Goal: Task Accomplishment & Management: Manage account settings

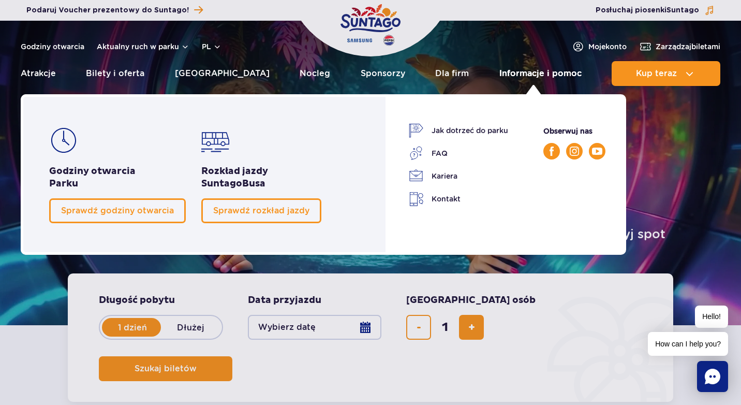
click at [518, 71] on link "Informacje i pomoc" at bounding box center [540, 73] width 82 height 25
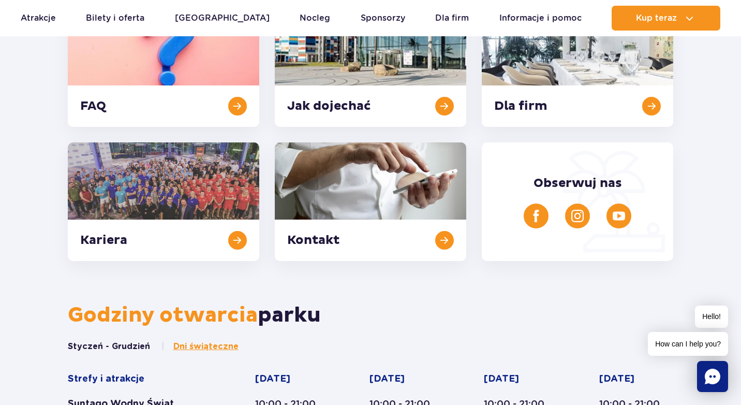
scroll to position [190, 0]
click at [232, 108] on link at bounding box center [163, 67] width 191 height 118
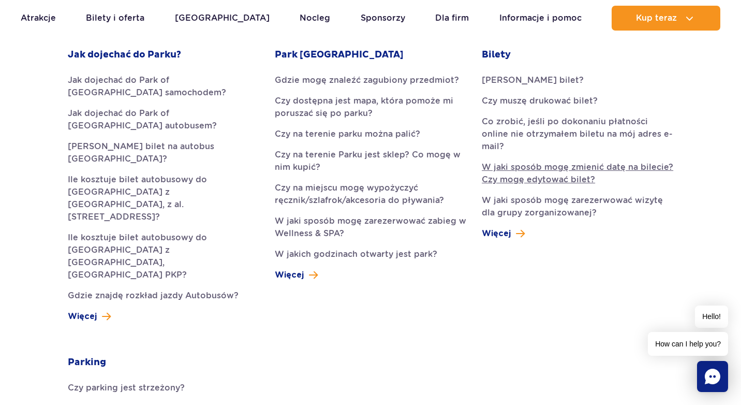
scroll to position [326, 0]
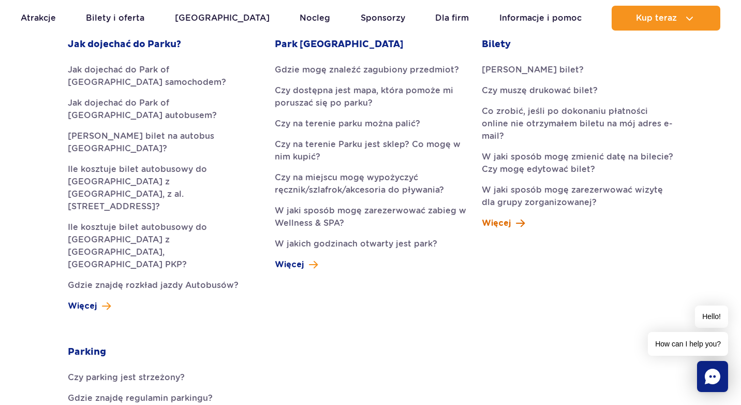
click at [503, 217] on span "Więcej" at bounding box center [496, 223] width 29 height 12
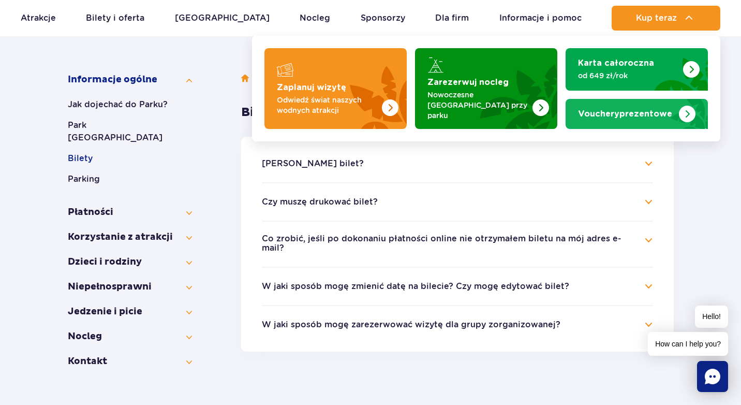
scroll to position [226, 0]
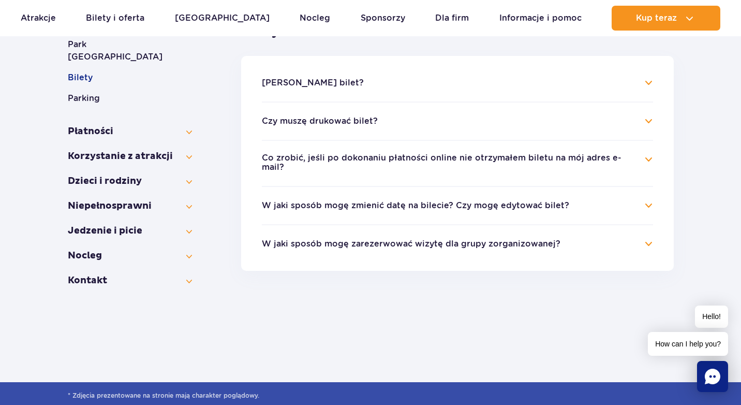
click at [508, 202] on button "W jaki sposób mogę zmienić datę na bilecie? Czy mogę edytować bilet?" at bounding box center [415, 205] width 307 height 9
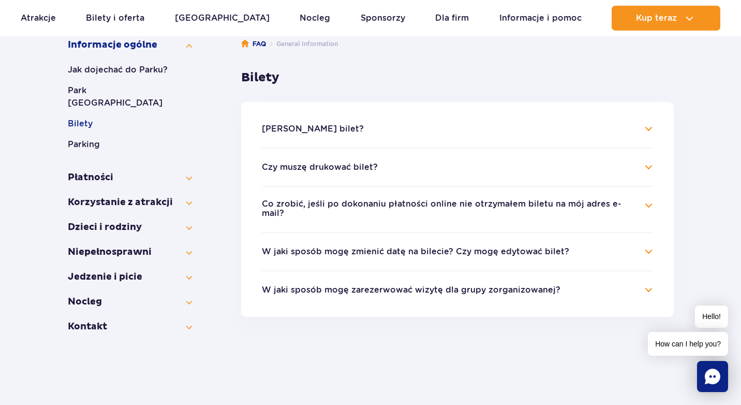
scroll to position [195, 0]
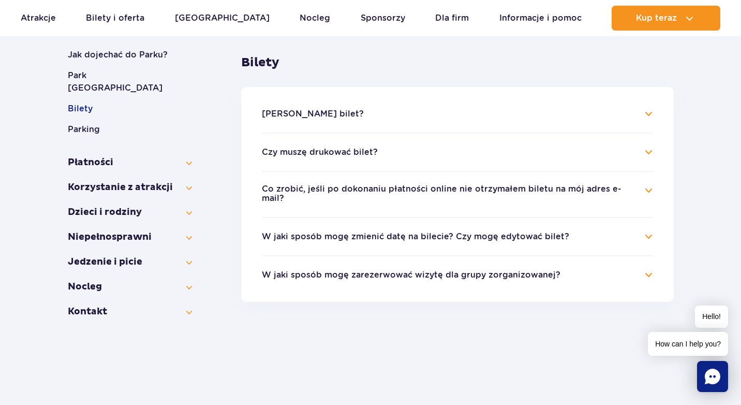
click at [396, 232] on button "W jaki sposób mogę zmienić datę na bilecie? Czy mogę edytować bilet?" at bounding box center [415, 236] width 307 height 9
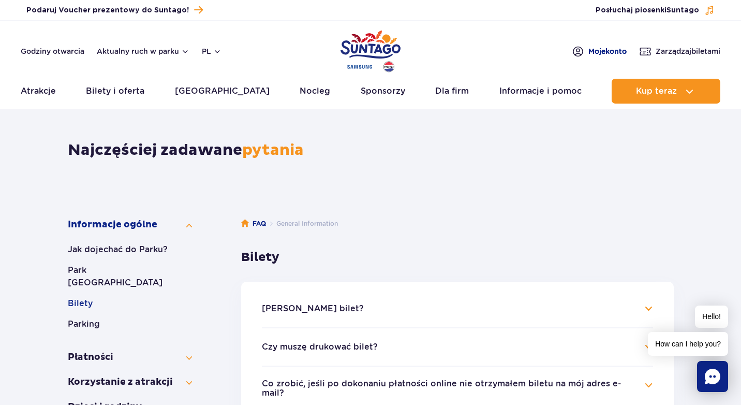
click at [588, 52] on span "Moje konto" at bounding box center [607, 51] width 38 height 10
click at [680, 51] on span "Zarządzaj biletami" at bounding box center [688, 51] width 65 height 10
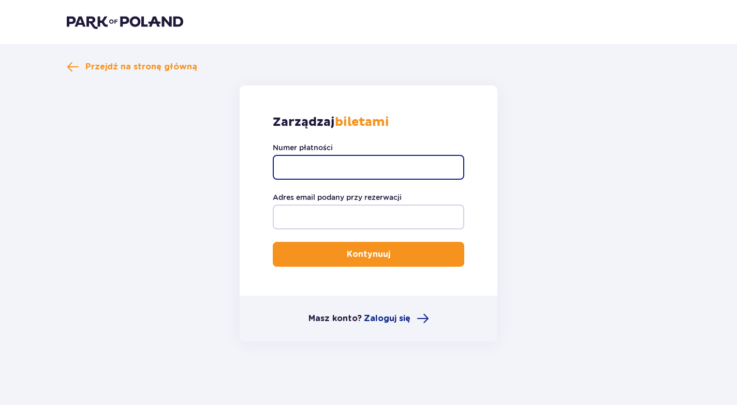
click at [310, 174] on input "Numer płatności" at bounding box center [368, 167] width 191 height 25
click at [273, 242] on button "Kontynuuj" at bounding box center [368, 254] width 191 height 25
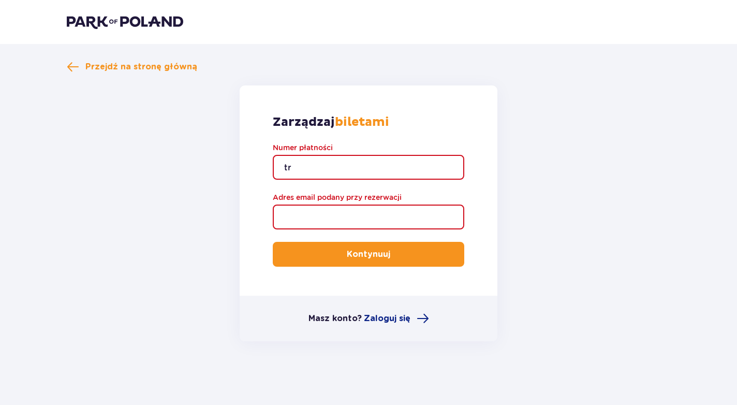
click at [304, 167] on input "tr" at bounding box center [368, 167] width 191 height 25
type input "t"
type input "TR-VRC-J0G3GJX"
click at [275, 224] on input "Adres email podany przy rezerwacji" at bounding box center [368, 216] width 191 height 25
type input "darya.filipava@gmail.com"
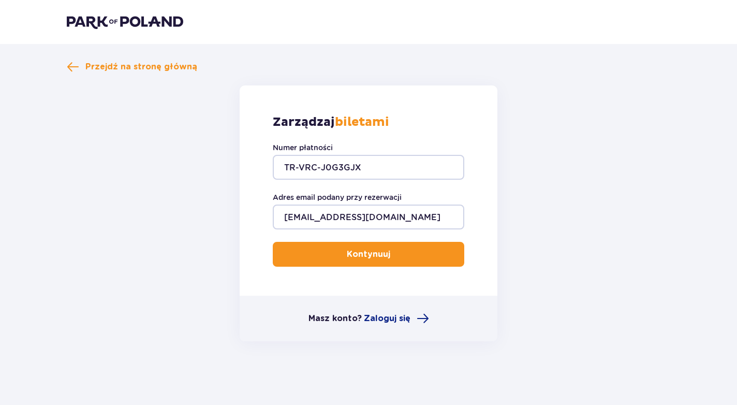
click at [308, 254] on button "Kontynuuj" at bounding box center [368, 254] width 191 height 25
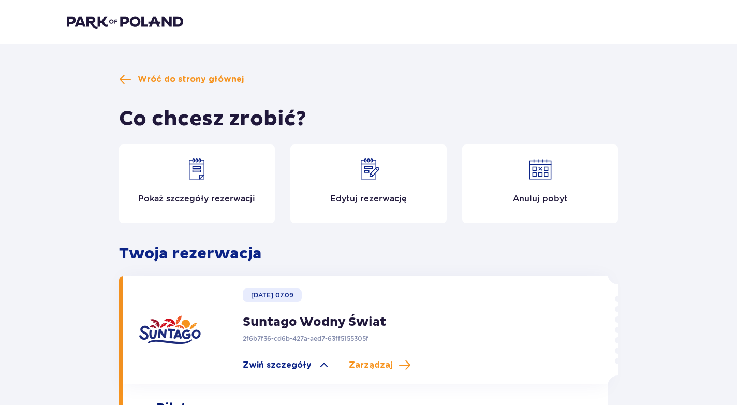
click at [354, 209] on div "Edytuj rezerwację" at bounding box center [368, 183] width 156 height 79
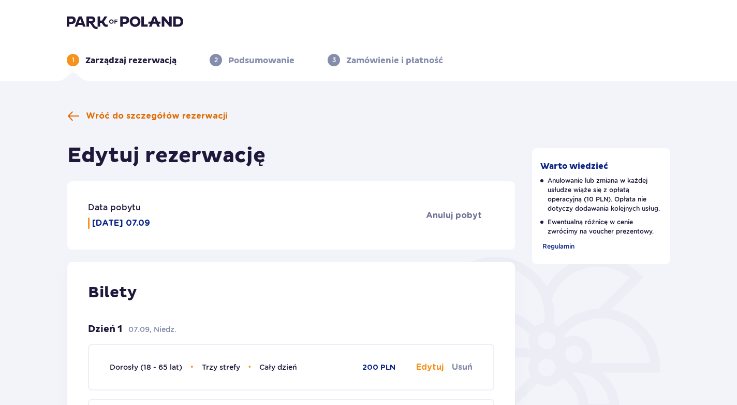
click at [82, 113] on span "Wróć do szczegółów rezerwacji" at bounding box center [147, 116] width 160 height 12
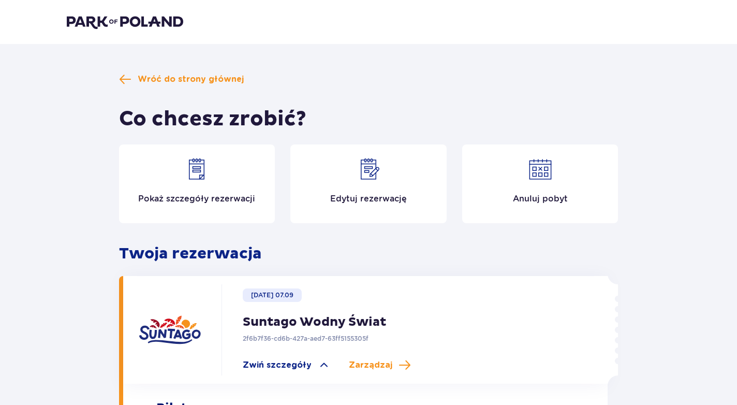
click at [361, 190] on div "Edytuj rezerwację" at bounding box center [368, 183] width 156 height 79
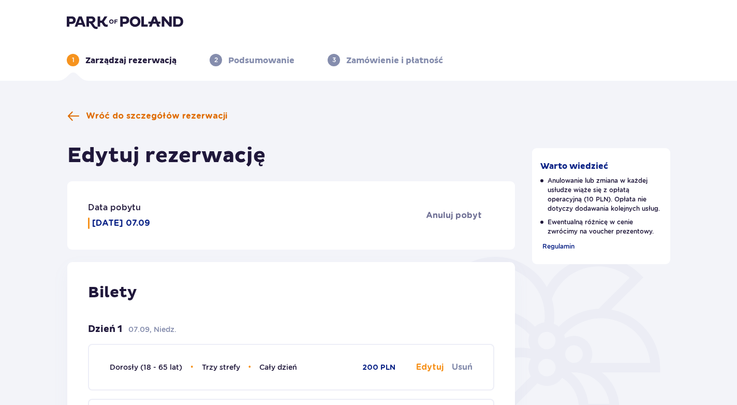
click at [78, 115] on span at bounding box center [73, 116] width 12 height 12
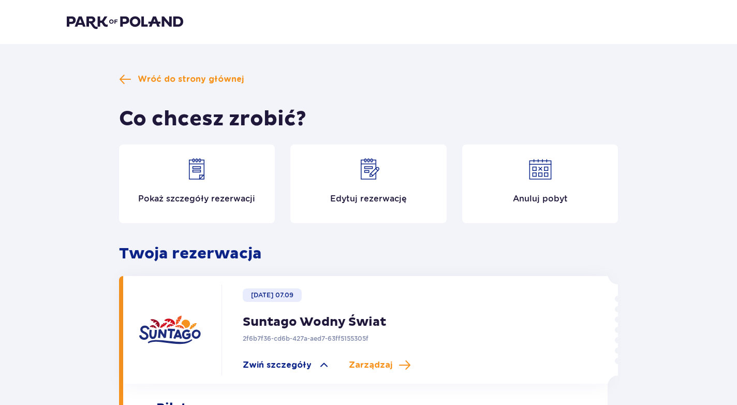
click at [331, 198] on div "Edytuj rezerwację" at bounding box center [368, 183] width 156 height 79
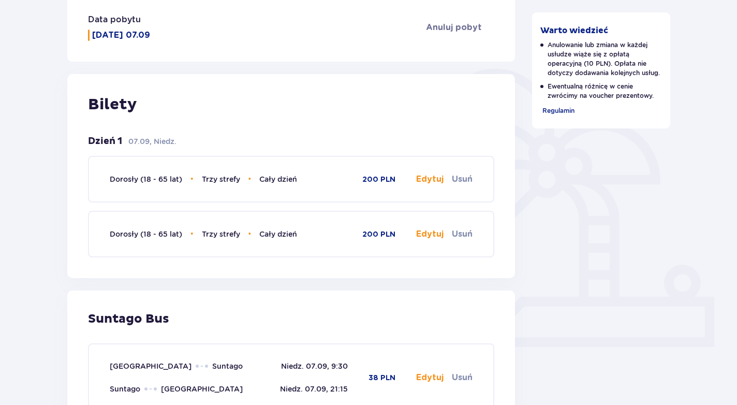
scroll to position [188, 0]
drag, startPoint x: 584, startPoint y: 64, endPoint x: 611, endPoint y: 61, distance: 27.6
click at [611, 61] on p "Anulowanie lub zmiana w każdej usłudze wiąże się z opłatą operacyjną (10 PLN). …" at bounding box center [601, 58] width 122 height 37
click at [587, 69] on p "Anulowanie lub zmiana w każdej usłudze wiąże się z opłatą operacyjną (10 PLN). …" at bounding box center [601, 58] width 122 height 37
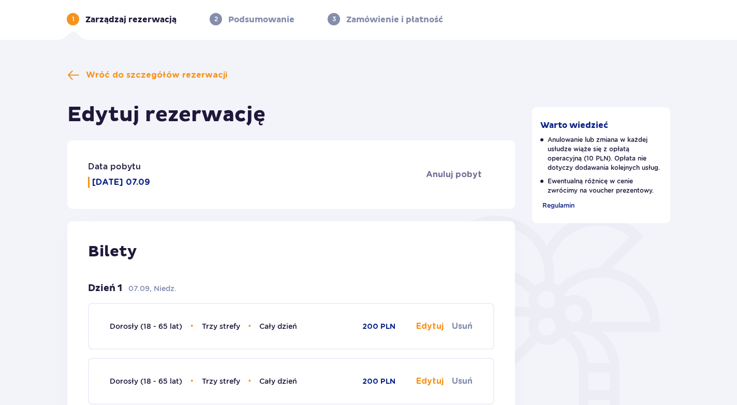
scroll to position [0, 0]
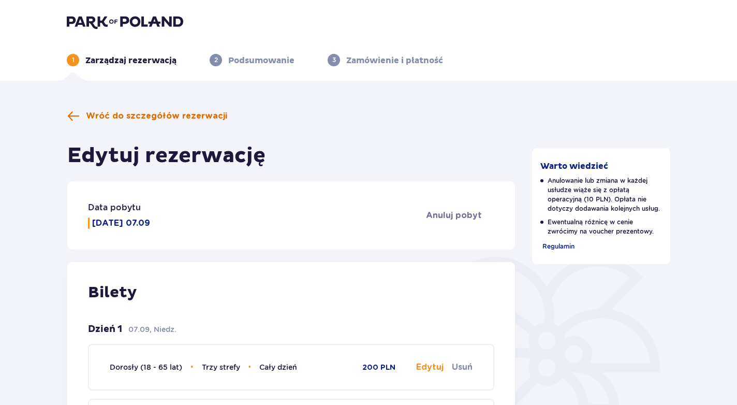
click at [74, 113] on span at bounding box center [73, 116] width 12 height 12
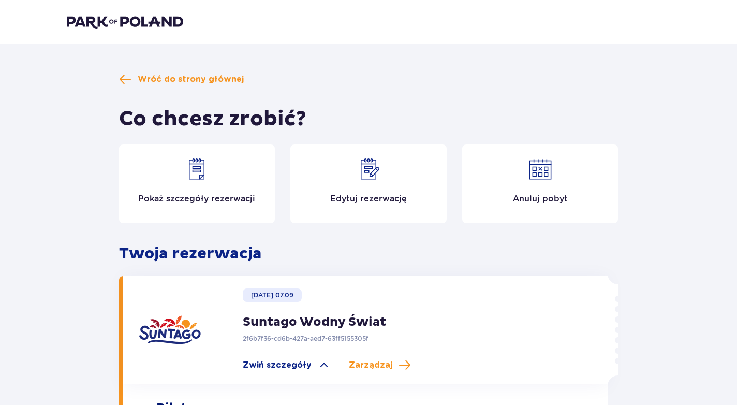
click at [548, 185] on div "Anuluj pobyt" at bounding box center [540, 183] width 156 height 79
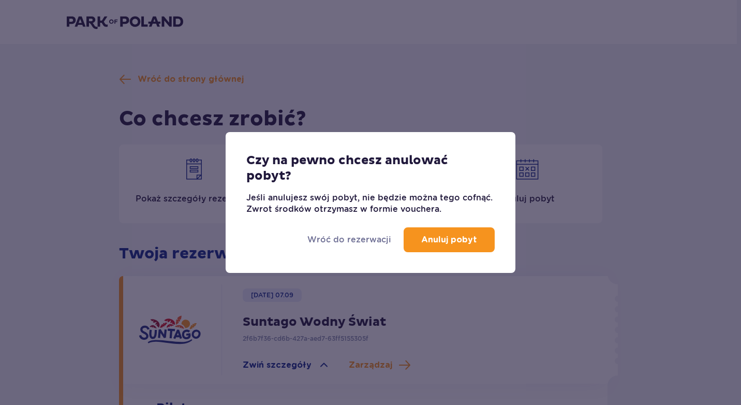
click at [471, 246] on button "Anuluj pobyt" at bounding box center [449, 239] width 91 height 25
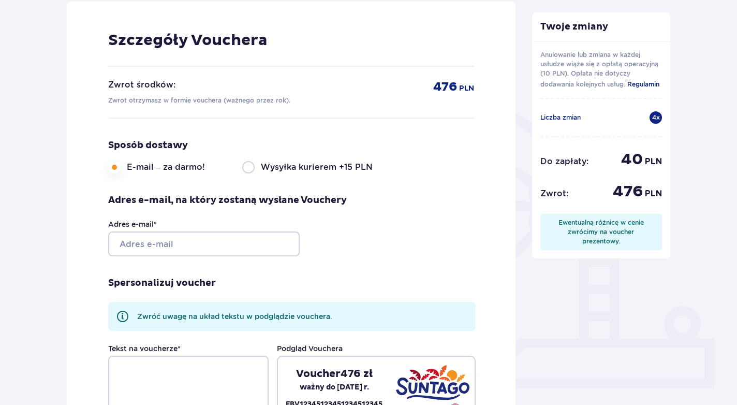
scroll to position [150, 0]
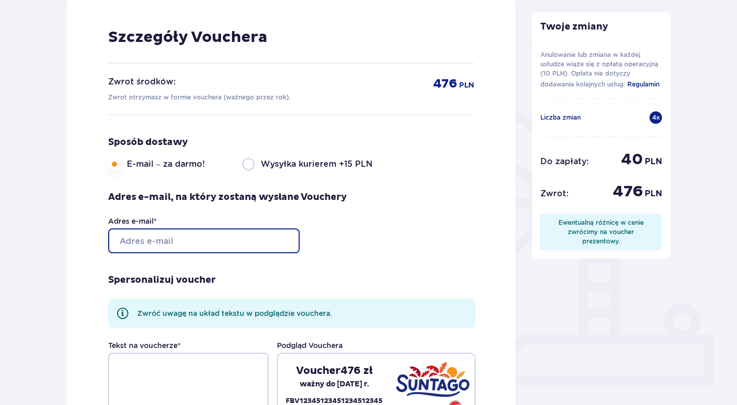
click at [151, 243] on input "Adres e-mail *" at bounding box center [203, 240] width 191 height 25
type input "darya.filipava@gmail.com"
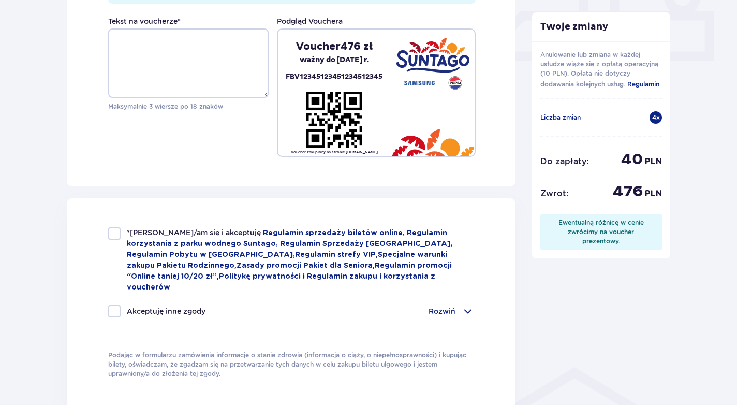
scroll to position [478, 0]
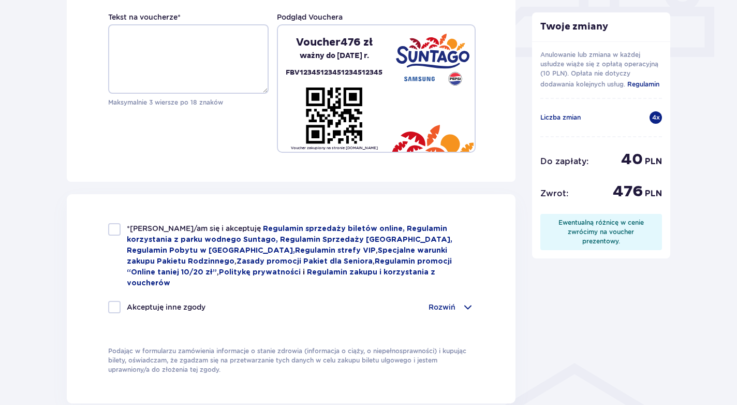
click at [111, 223] on div at bounding box center [114, 229] width 12 height 12
checkbox input "true"
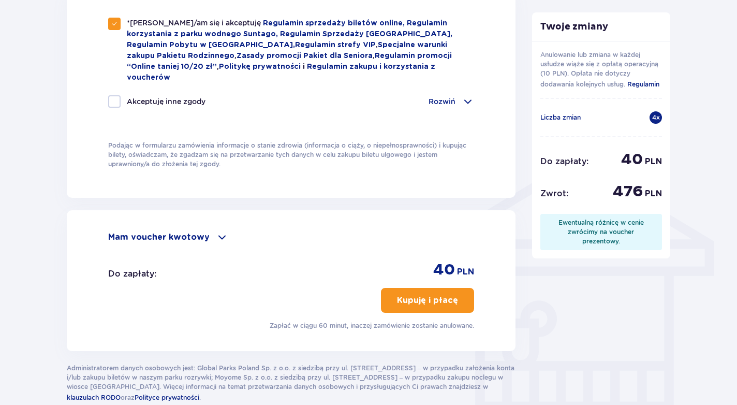
scroll to position [684, 0]
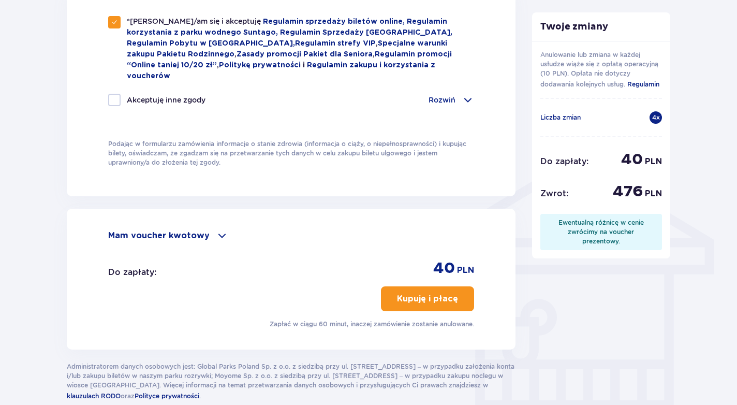
click at [216, 229] on span at bounding box center [222, 235] width 12 height 12
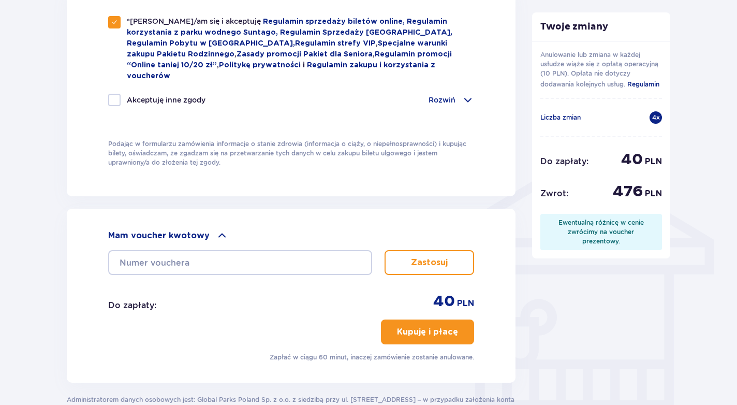
click at [216, 229] on span at bounding box center [222, 235] width 12 height 12
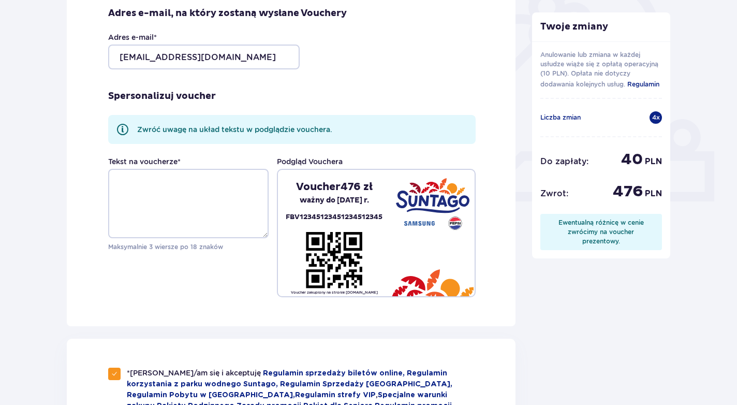
scroll to position [334, 0]
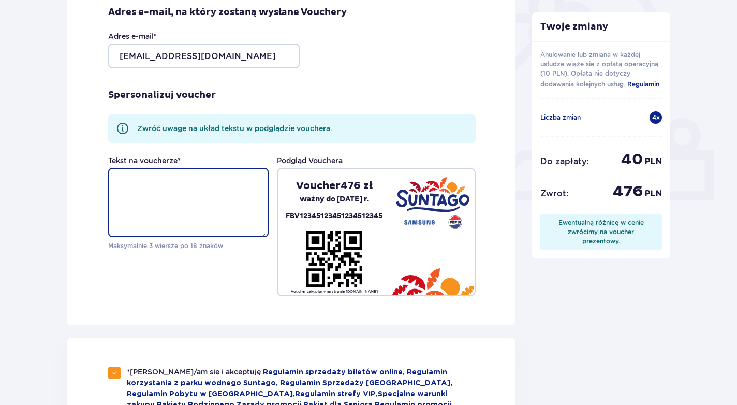
click at [153, 187] on textarea "Tekst na voucherze *" at bounding box center [188, 202] width 160 height 69
type textarea "h"
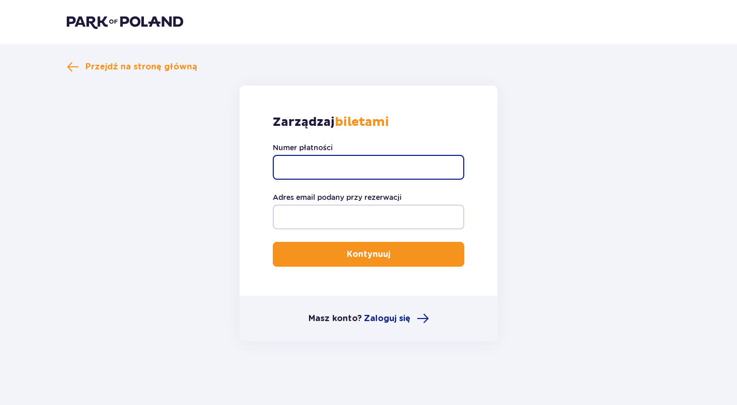
click at [298, 169] on input "Numer płatności" at bounding box center [368, 167] width 191 height 25
type input "TR-VRC-J0G3GJX"
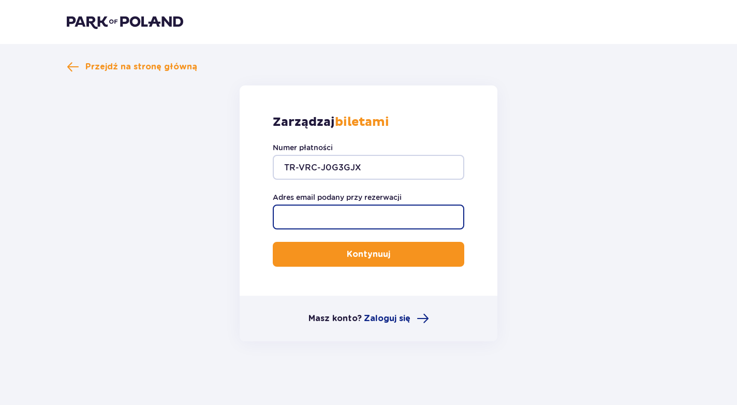
click at [301, 216] on input "Adres email podany przy rezerwacji" at bounding box center [368, 216] width 191 height 25
type input "[EMAIL_ADDRESS][DOMAIN_NAME]"
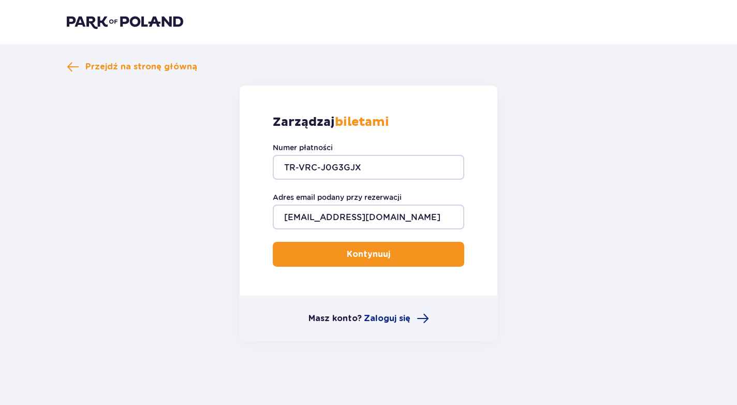
click at [315, 258] on button "Kontynuuj" at bounding box center [368, 254] width 191 height 25
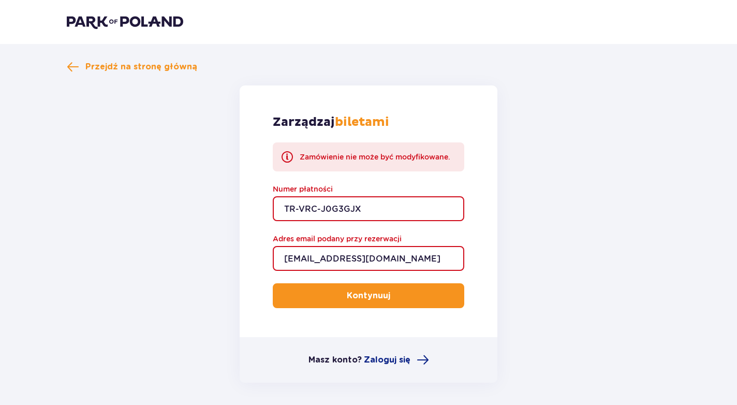
click at [353, 293] on p "Kontynuuj" at bounding box center [368, 295] width 43 height 11
click at [103, 60] on div "Przejdź na stronę główną Zarządzaj biletami Zamówienie nie może być modyfikowan…" at bounding box center [368, 244] width 737 height 400
click at [101, 69] on span "Przejdź na stronę główną" at bounding box center [141, 66] width 112 height 11
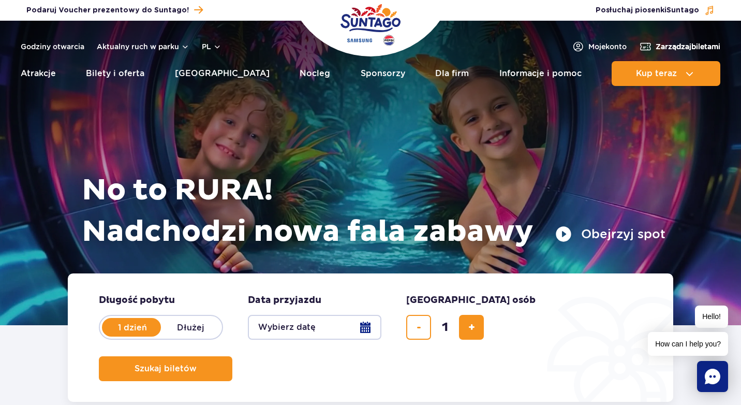
click at [666, 46] on span "Zarządzaj biletami" at bounding box center [688, 46] width 65 height 10
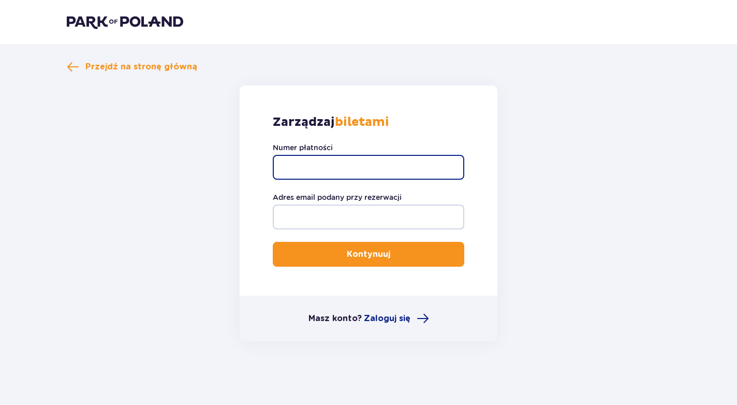
click at [326, 171] on input "Numer płatności" at bounding box center [368, 167] width 191 height 25
type input "t"
type input "TR-VRC-J0G3GJX"
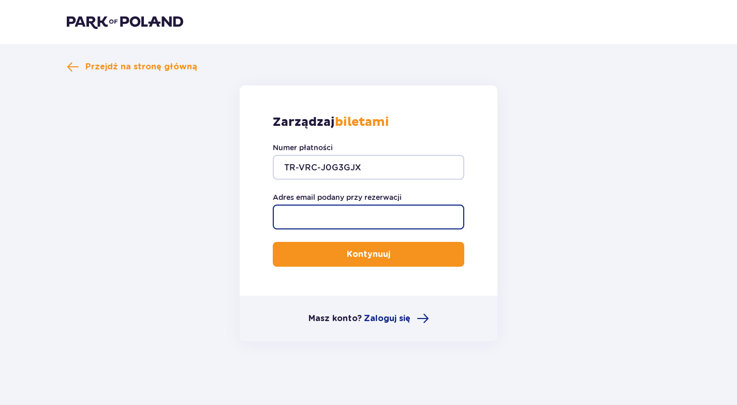
type input "darya.filipava@gmail.com"
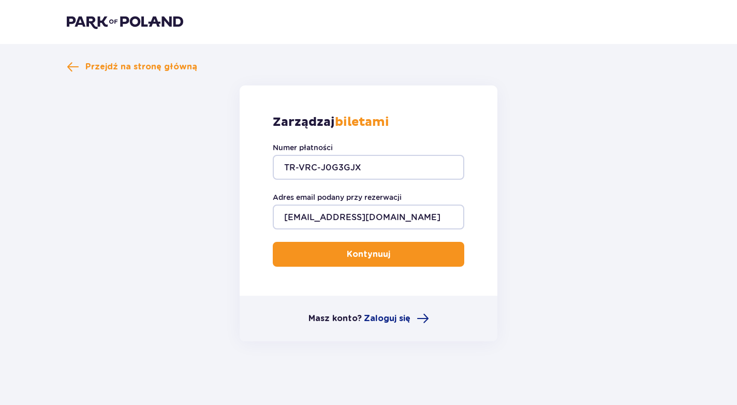
click at [331, 252] on button "Kontynuuj" at bounding box center [368, 254] width 191 height 25
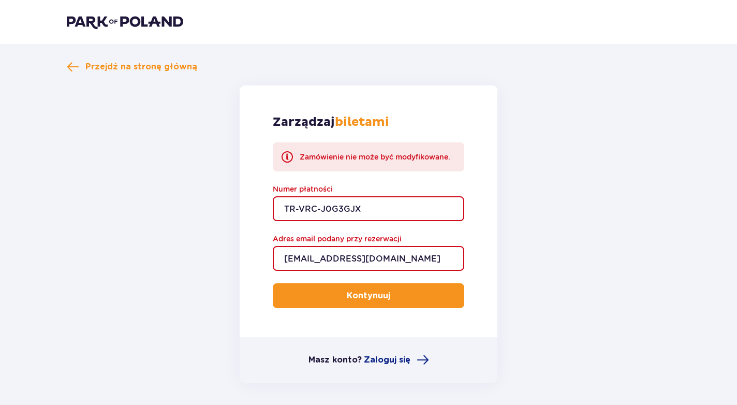
click at [103, 58] on div "Przejdź na stronę główną Zarządzaj biletami Zamówienie nie może być modyfikowan…" at bounding box center [368, 244] width 737 height 400
click at [101, 73] on div "Przejdź na stronę główną Zarządzaj biletami Zamówienie nie może być modyfikowan…" at bounding box center [368, 222] width 603 height 322
click at [105, 68] on span "Przejdź na stronę główną" at bounding box center [141, 66] width 112 height 11
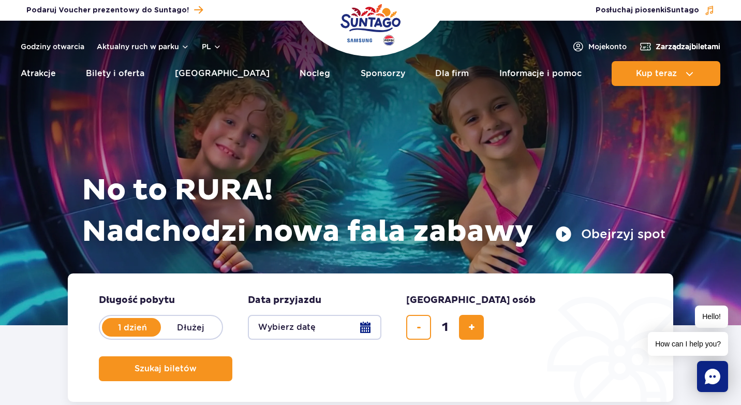
click at [676, 46] on span "Zarządzaj biletami" at bounding box center [688, 46] width 65 height 10
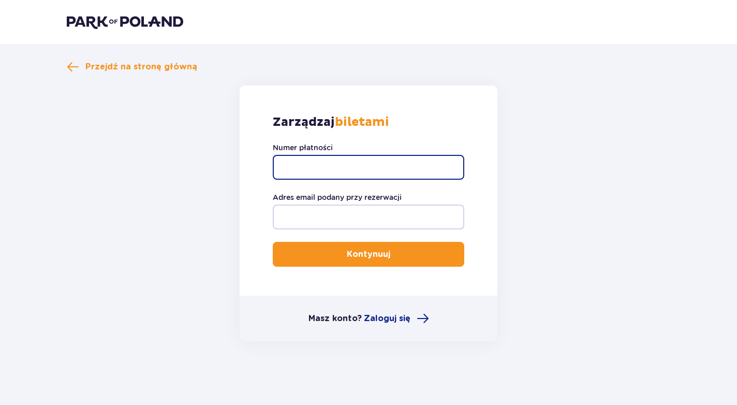
click at [307, 168] on input "Numer płatności" at bounding box center [368, 167] width 191 height 25
type input "TR-VRC-J0G3GJX"
type input "darya.filipava@gmail.com"
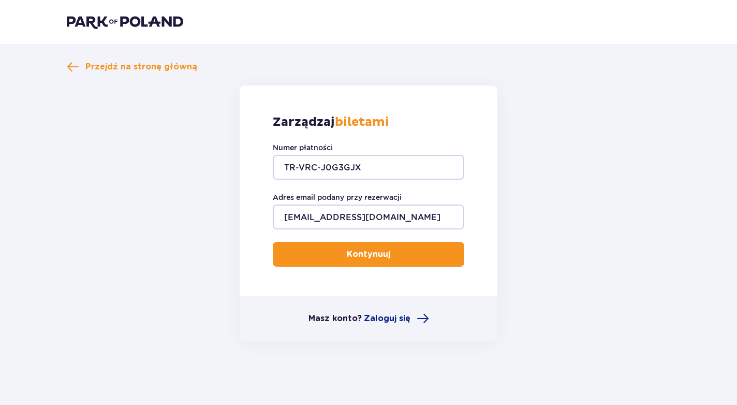
click at [326, 249] on button "Kontynuuj" at bounding box center [368, 254] width 191 height 25
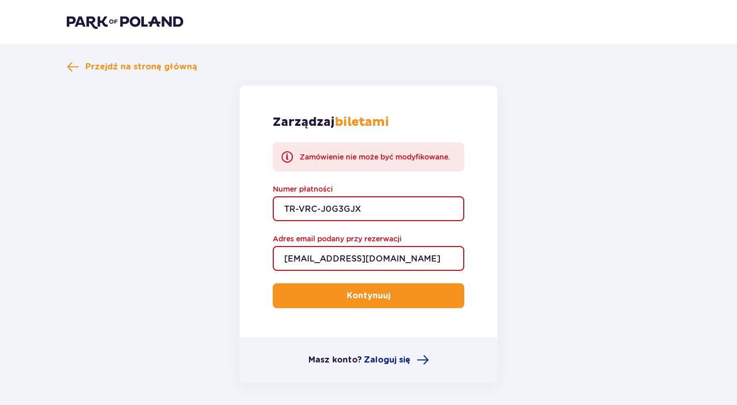
click at [344, 287] on button "Kontynuuj" at bounding box center [368, 295] width 191 height 25
click at [94, 71] on span "Przejdź na stronę główną" at bounding box center [141, 66] width 112 height 11
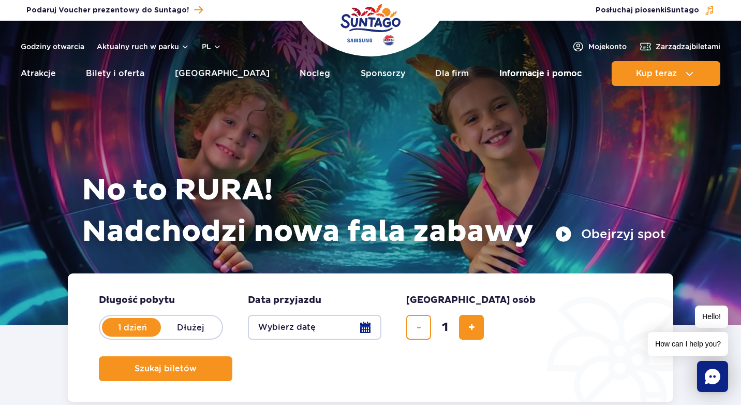
click at [536, 76] on link "Informacje i pomoc" at bounding box center [540, 73] width 82 height 25
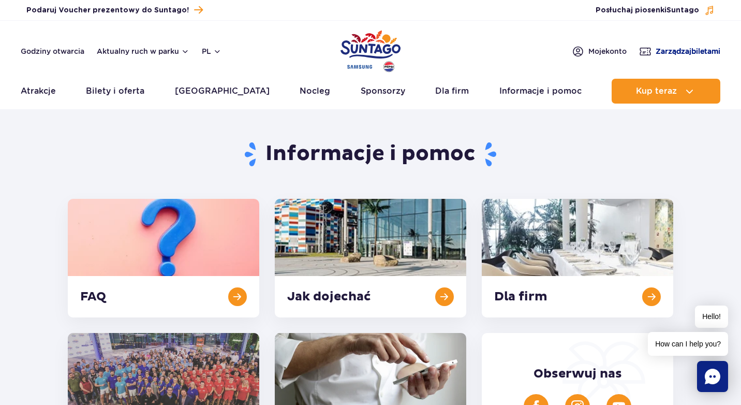
click at [662, 48] on span "Zarządzaj biletami" at bounding box center [688, 51] width 65 height 10
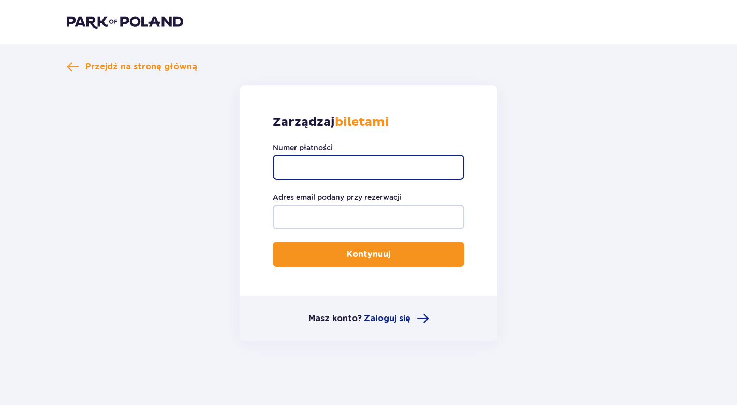
click at [347, 161] on input "Numer płatności" at bounding box center [368, 167] width 191 height 25
type input "TR-VRC-J0G3GJX"
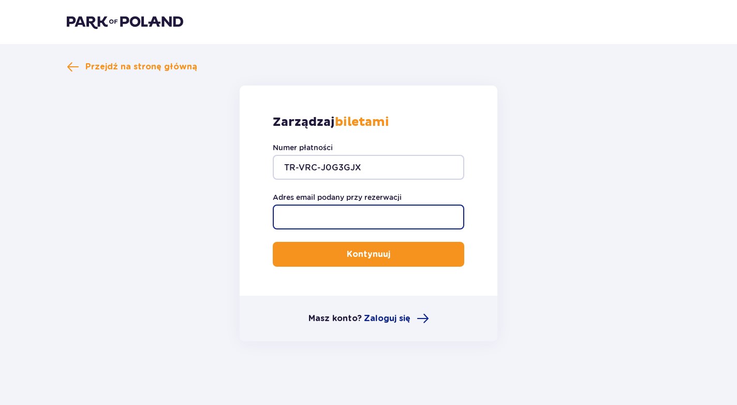
type input "darya.filipava@gmail.com"
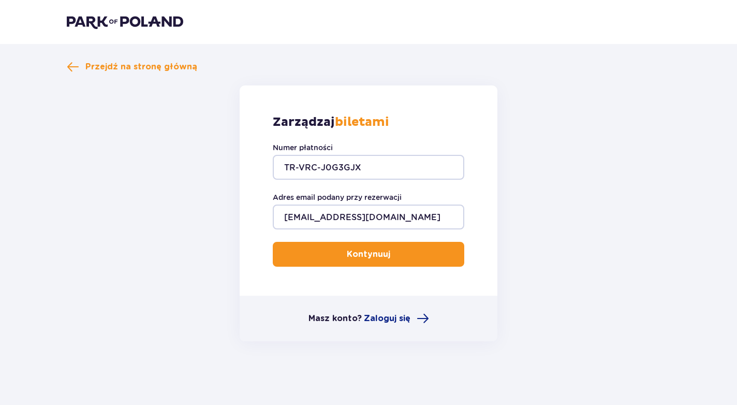
click at [347, 248] on p "Kontynuuj" at bounding box center [368, 253] width 43 height 11
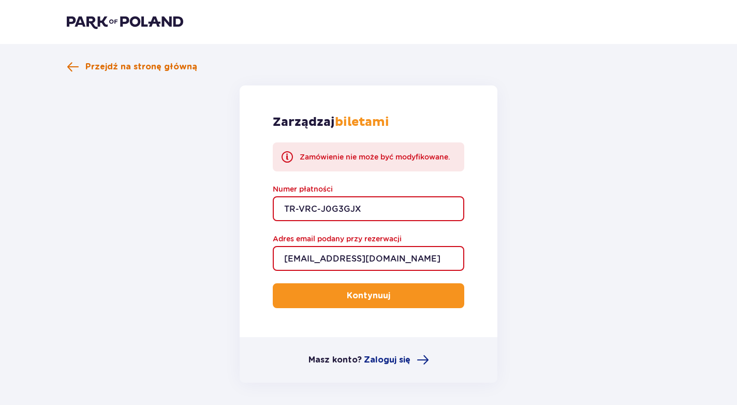
click at [103, 72] on span "Przejdź na stronę główną" at bounding box center [141, 66] width 112 height 11
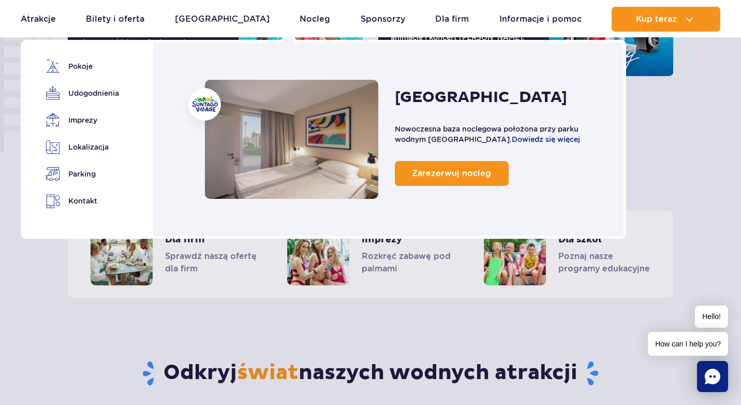
scroll to position [778, 0]
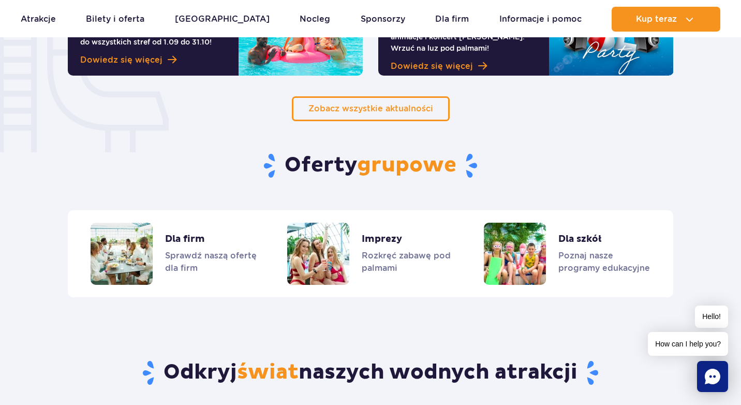
click at [703, 377] on rect "Chat" at bounding box center [712, 376] width 31 height 31
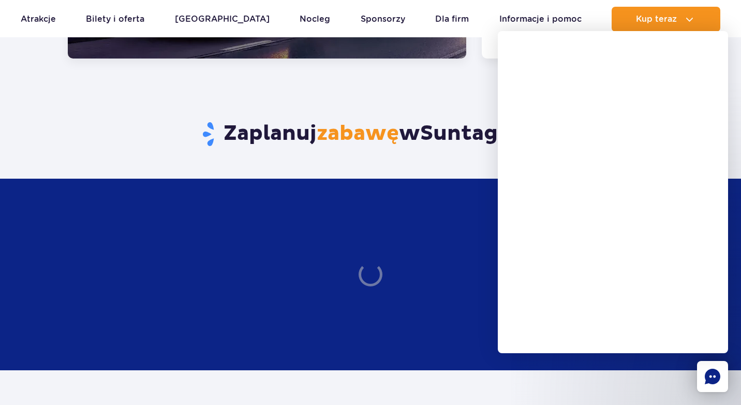
scroll to position [1601, 0]
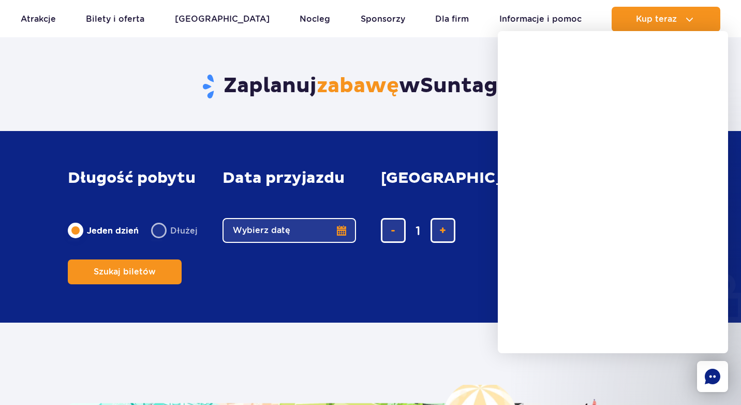
click at [375, 169] on form "Długość pobytu długość pobytu w głównej treści Jeden dzień Dłużej Data przyjazd…" at bounding box center [371, 226] width 606 height 156
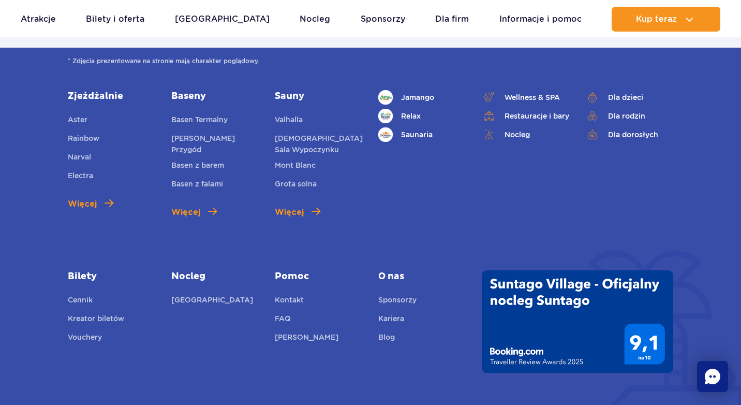
scroll to position [3589, 0]
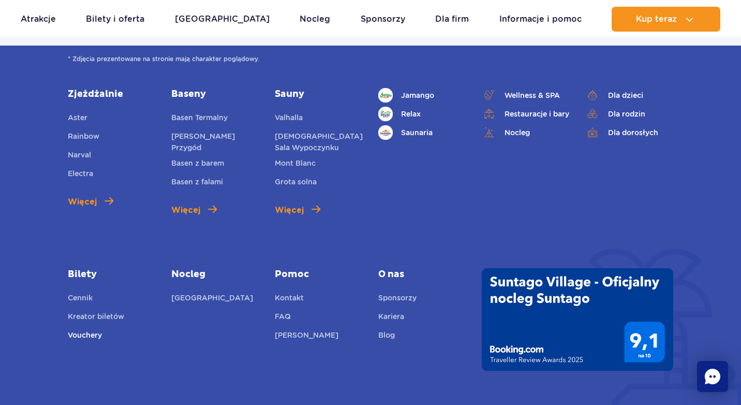
click at [94, 337] on link "Vouchery" at bounding box center [85, 336] width 34 height 14
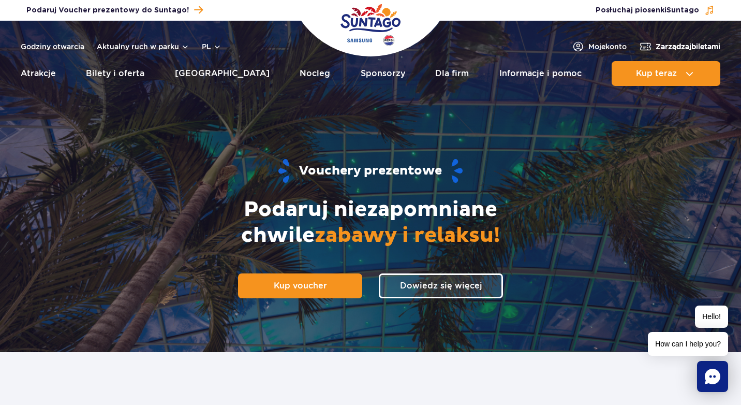
click at [673, 44] on span "Zarządzaj biletami" at bounding box center [688, 46] width 65 height 10
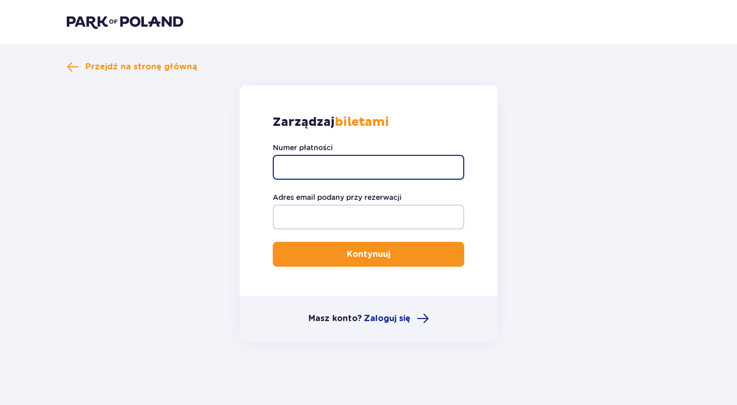
click at [317, 165] on input "Numer płatności" at bounding box center [368, 167] width 191 height 25
type input "TR-VRC-J0G3GJX"
type input "darya.filipava@gmail.com"
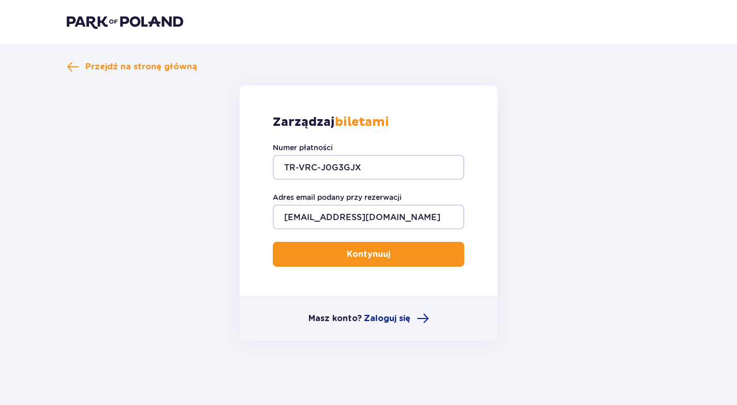
click at [314, 265] on button "Kontynuuj" at bounding box center [368, 254] width 191 height 25
